Goal: Obtain resource: Obtain resource

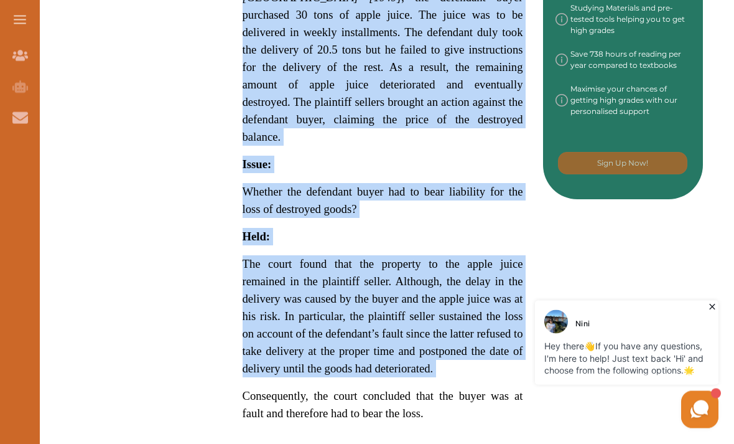
scroll to position [690, 0]
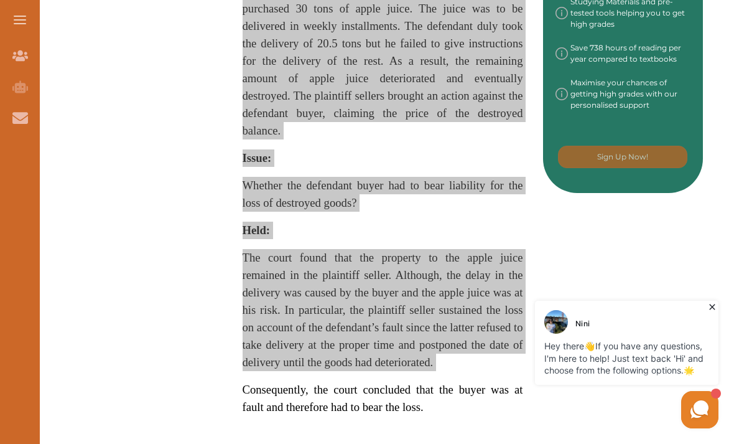
click at [451, 387] on div "Nini Hey there 👋 If you have any questions, I'm here to help! Just text back 'H…" at bounding box center [579, 364] width 286 height 134
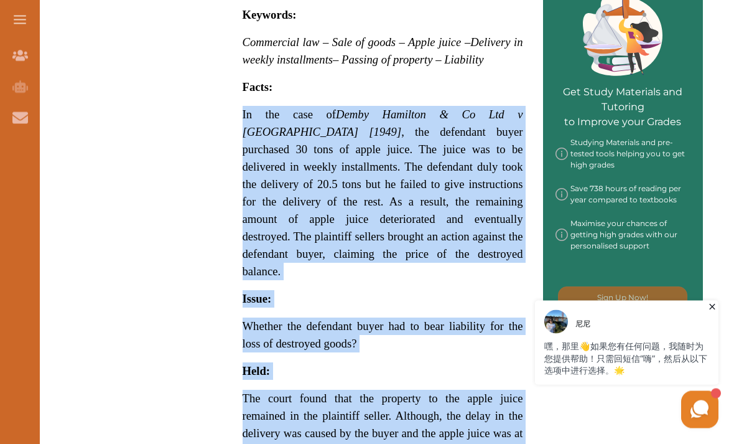
scroll to position [569, 0]
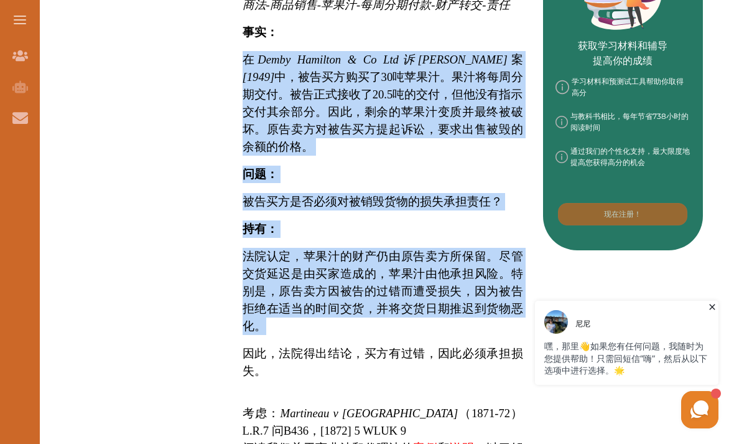
click at [357, 390] on p at bounding box center [383, 397] width 281 height 15
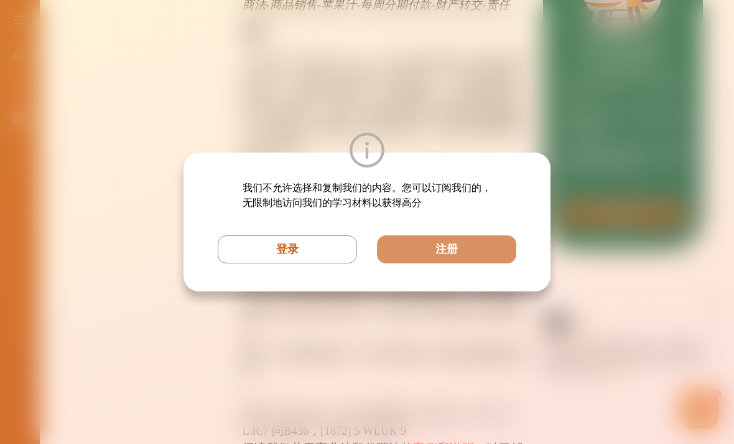
click at [392, 367] on div "我们不允许选择和复制我们的内容。您可以订阅我们的，无限制地访问我们的学习材料以获得高分 登录 注册" at bounding box center [367, 222] width 734 height 444
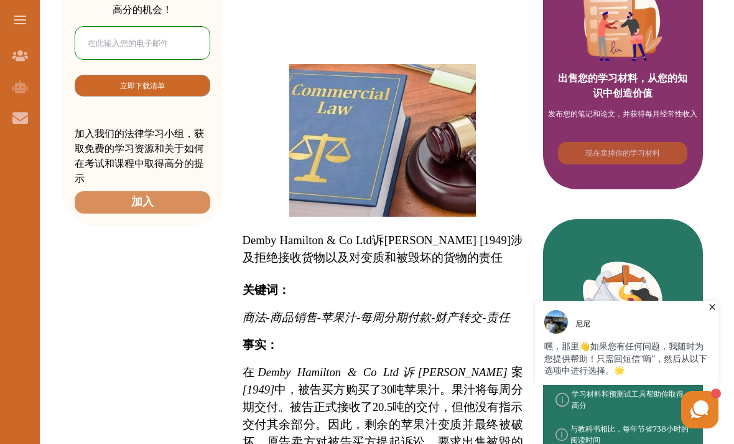
scroll to position [255, 0]
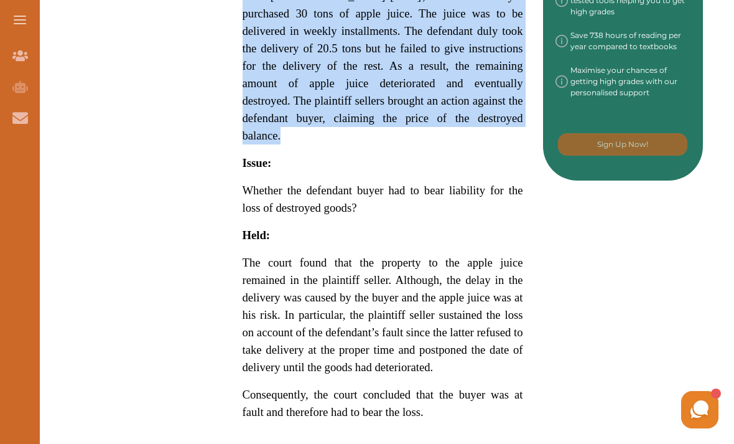
scroll to position [701, 0]
click at [251, 256] on span "The court found that the property to the apple juice remained in the plaintiff …" at bounding box center [383, 315] width 281 height 118
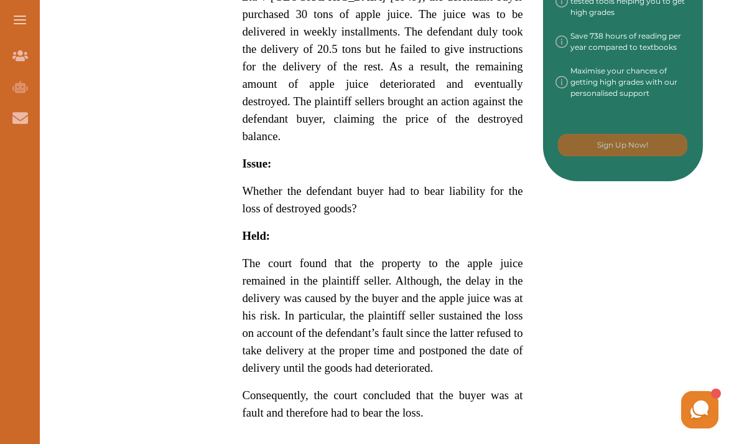
click at [444, 361] on div "We do not allow selecting and copying of our content. You can get our subscript…" at bounding box center [367, 222] width 734 height 444
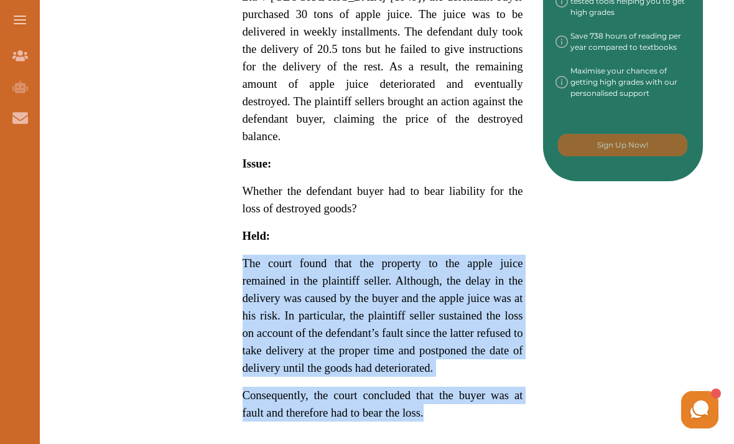
copy p "The court found that the property to the apple juice remained in the plaintiff …"
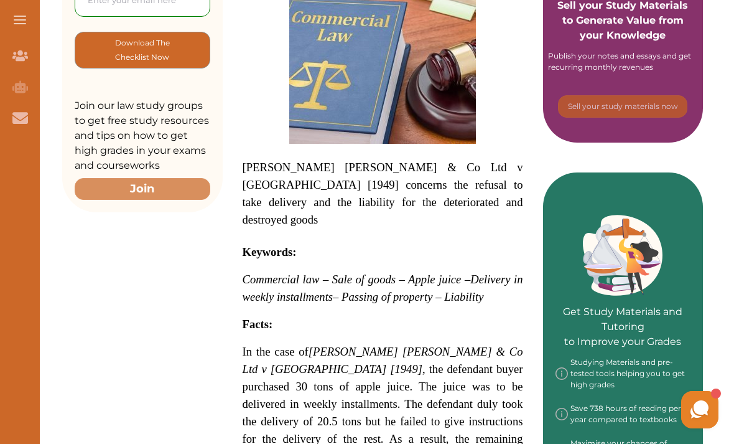
scroll to position [327, 0]
